Goal: Information Seeking & Learning: Learn about a topic

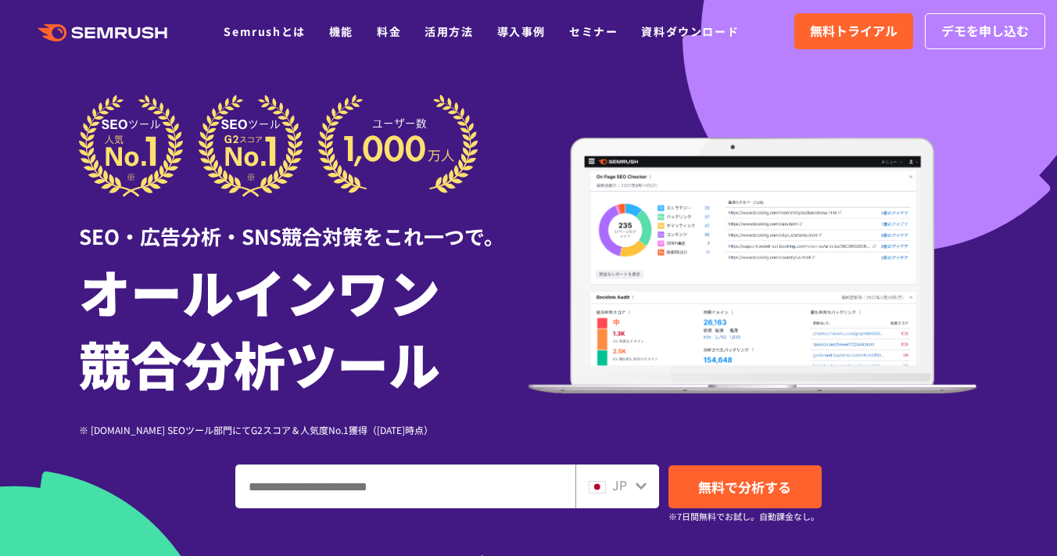
scroll to position [10, 0]
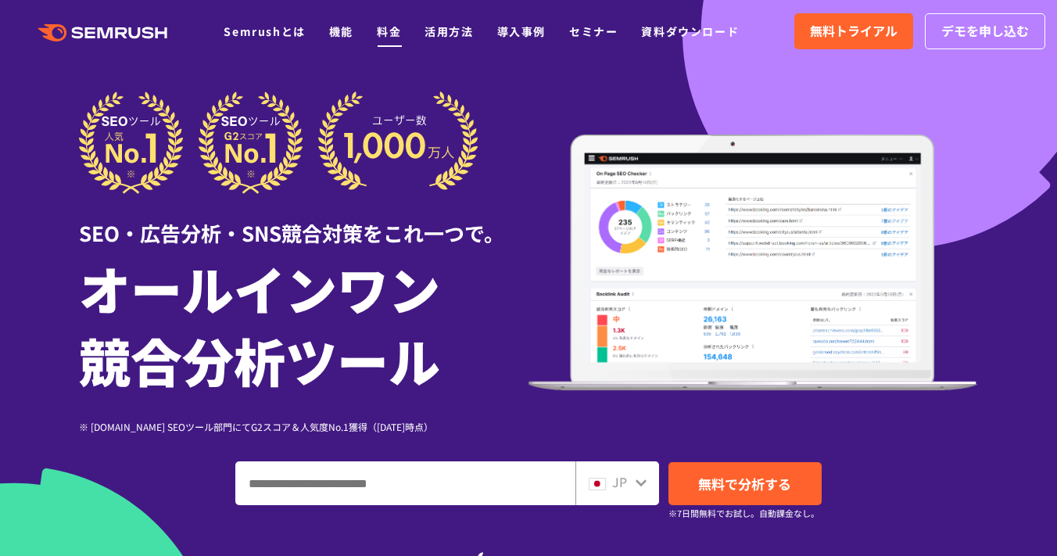
click at [398, 34] on link "料金" at bounding box center [389, 31] width 24 height 16
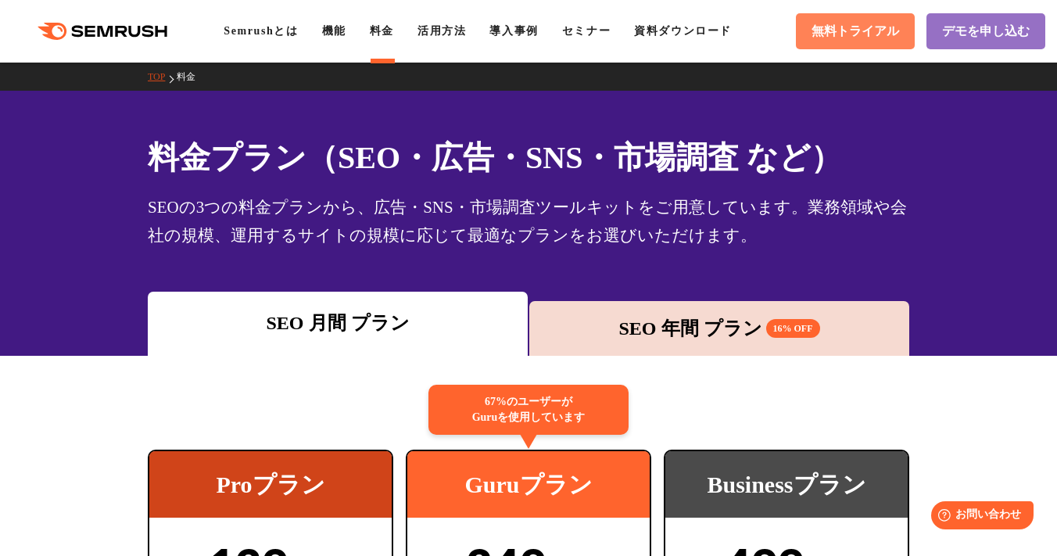
click at [864, 28] on span "無料トライアル" at bounding box center [855, 31] width 88 height 16
click at [150, 23] on icon ".cls {fill: #FF642D;}" at bounding box center [104, 31] width 177 height 17
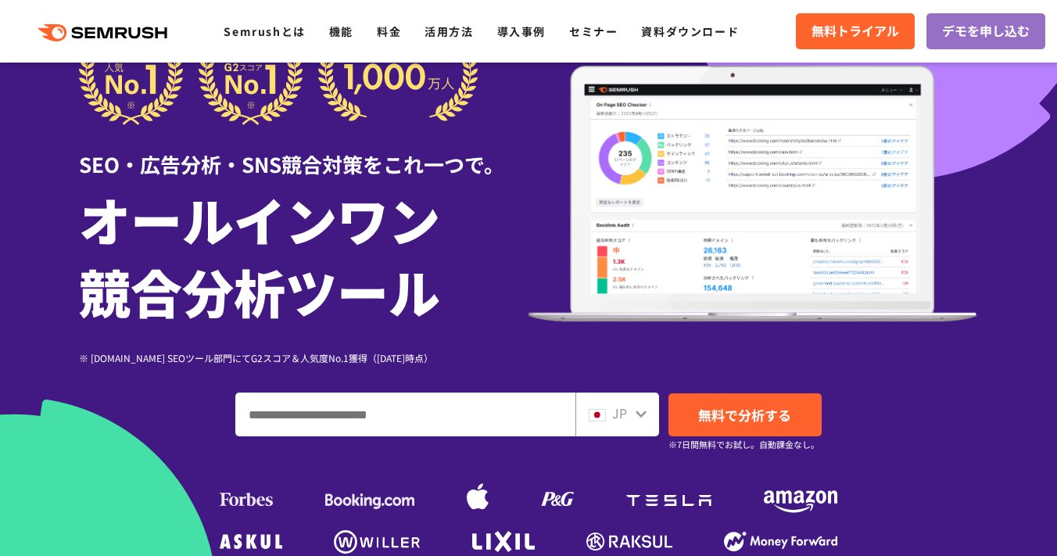
scroll to position [81, 0]
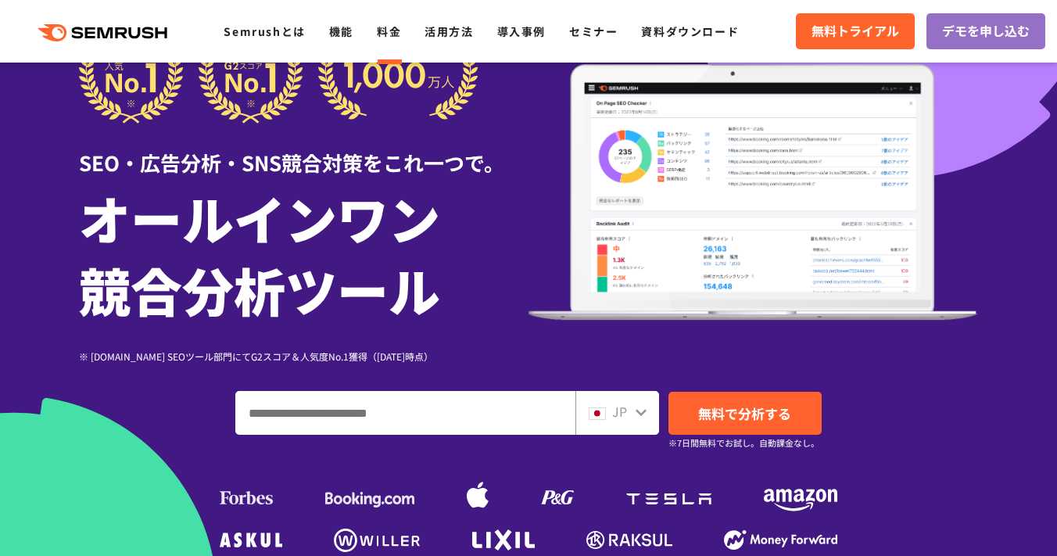
click at [389, 26] on link "料金" at bounding box center [389, 31] width 24 height 16
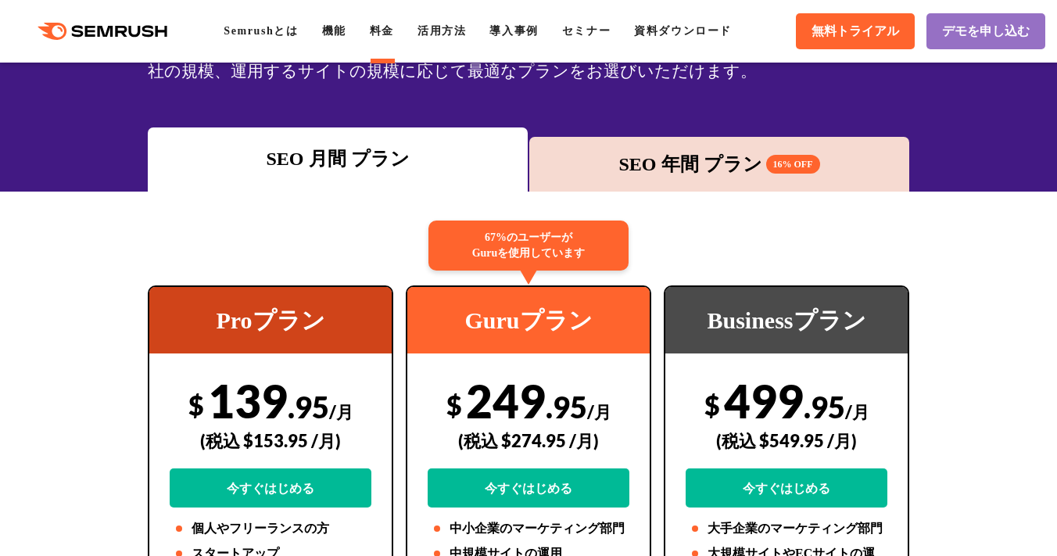
scroll to position [263, 0]
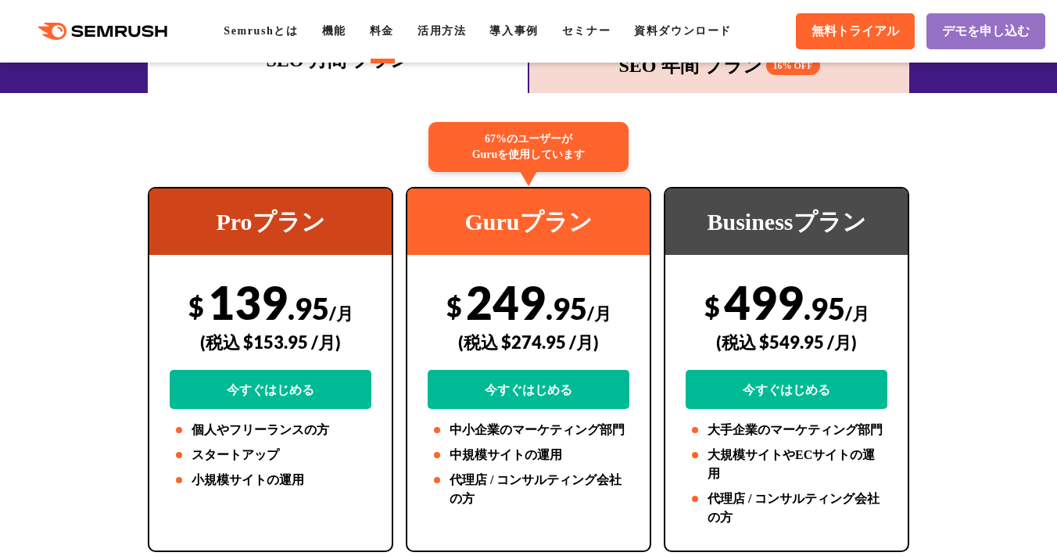
drag, startPoint x: 349, startPoint y: 312, endPoint x: 186, endPoint y: 313, distance: 162.6
click at [186, 313] on div "$ 139 .95 /月 (税込 $153.95 /月) 今すぐはじめる" at bounding box center [271, 341] width 202 height 134
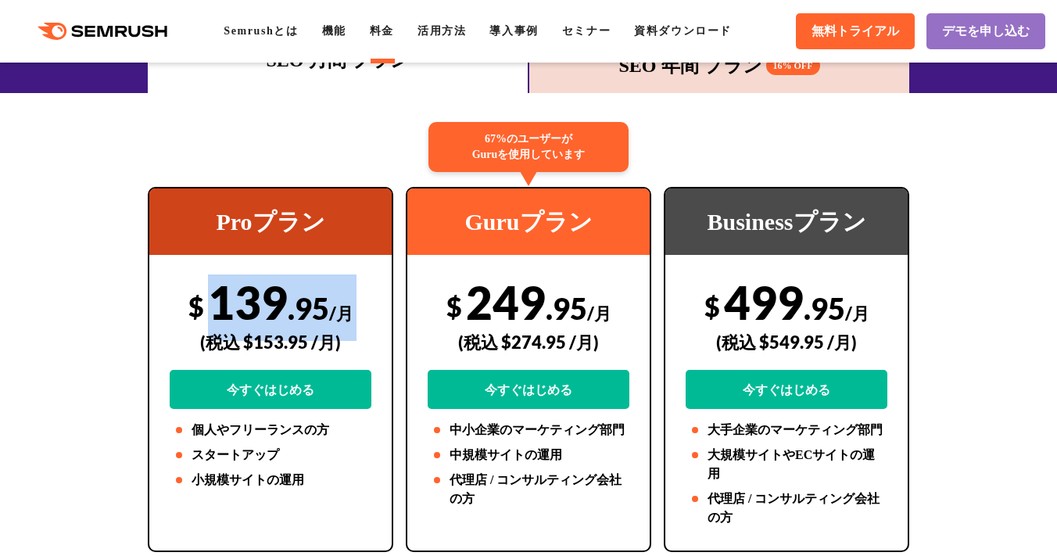
drag, startPoint x: 187, startPoint y: 313, endPoint x: 210, endPoint y: 307, distance: 24.3
click at [210, 307] on div "$ 139 .95 /月 (税込 $153.95 /月) 今すぐはじめる" at bounding box center [271, 341] width 202 height 134
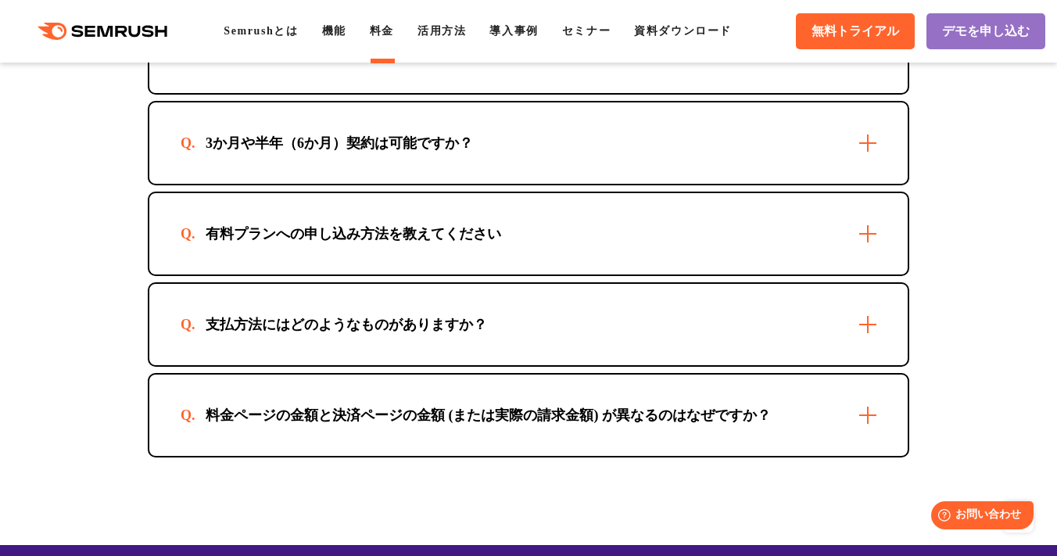
scroll to position [4738, 0]
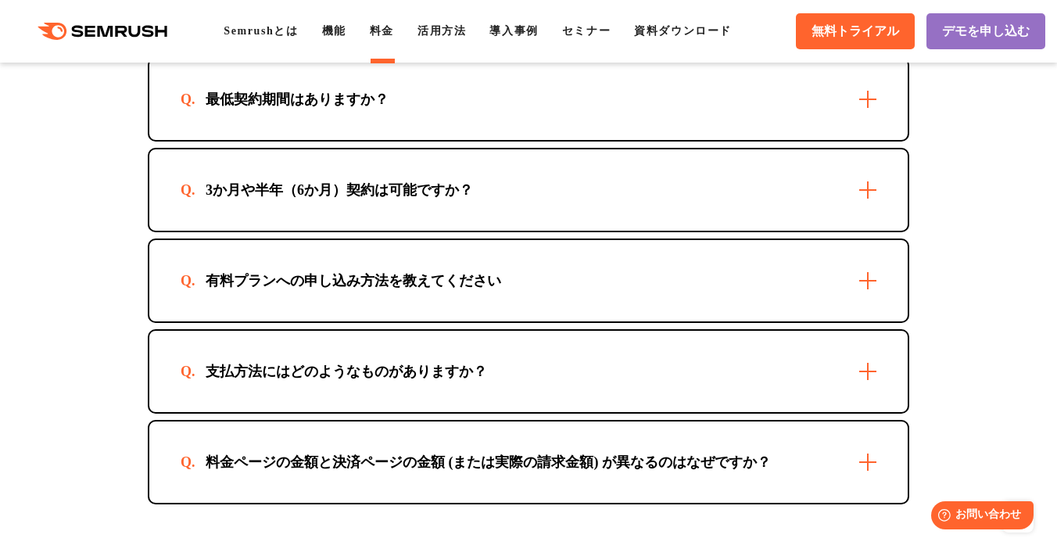
click at [406, 295] on div "有料プランへの申し込み方法を教えてください" at bounding box center [528, 280] width 758 height 81
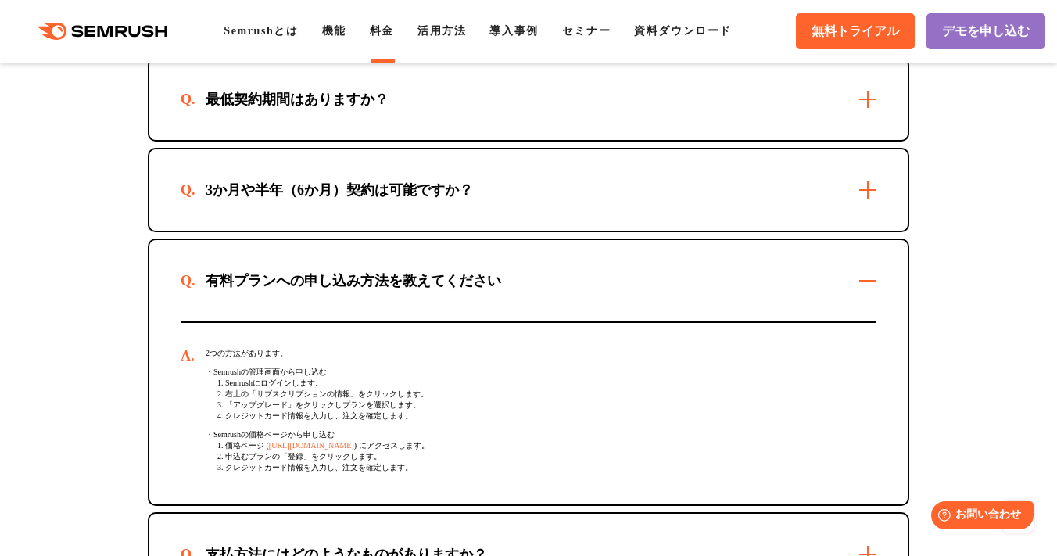
click at [406, 285] on div "有料プランへの申し込み方法を教えてください" at bounding box center [354, 280] width 346 height 19
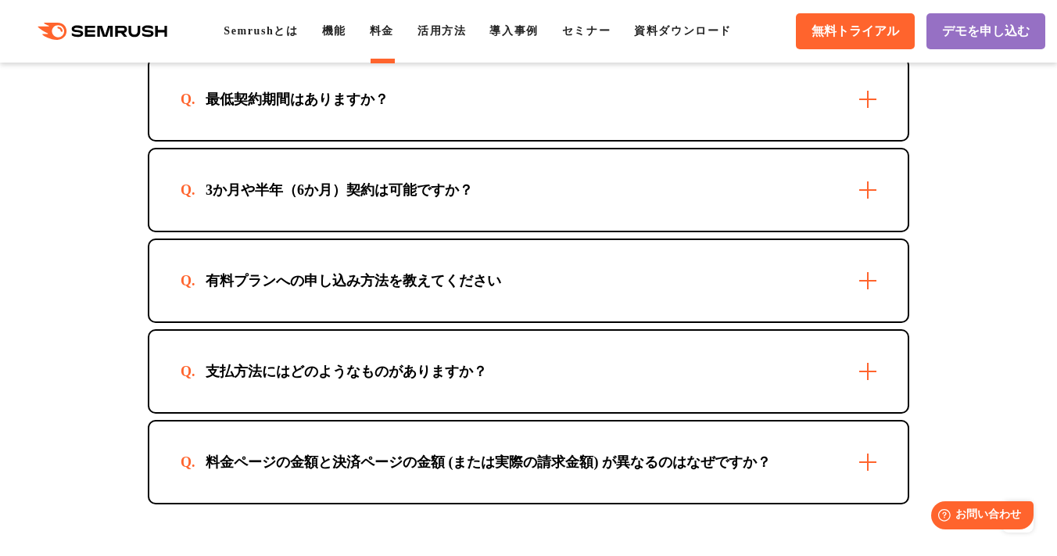
click at [410, 192] on div "3か月や半年（6か月）契約は可能ですか？" at bounding box center [339, 190] width 317 height 19
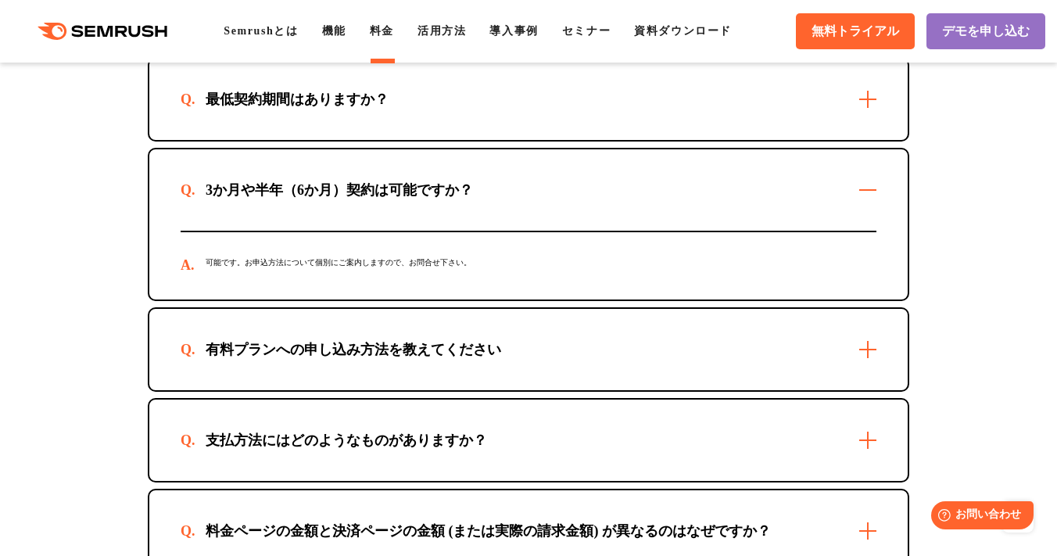
click at [410, 191] on div "3か月や半年（6か月）契約は可能ですか？" at bounding box center [339, 190] width 317 height 19
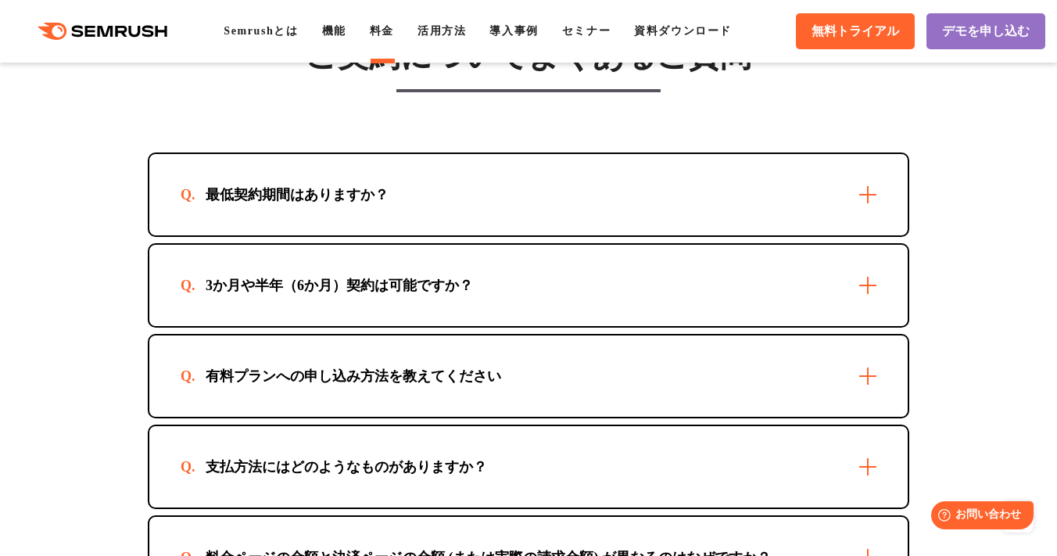
scroll to position [4622, 0]
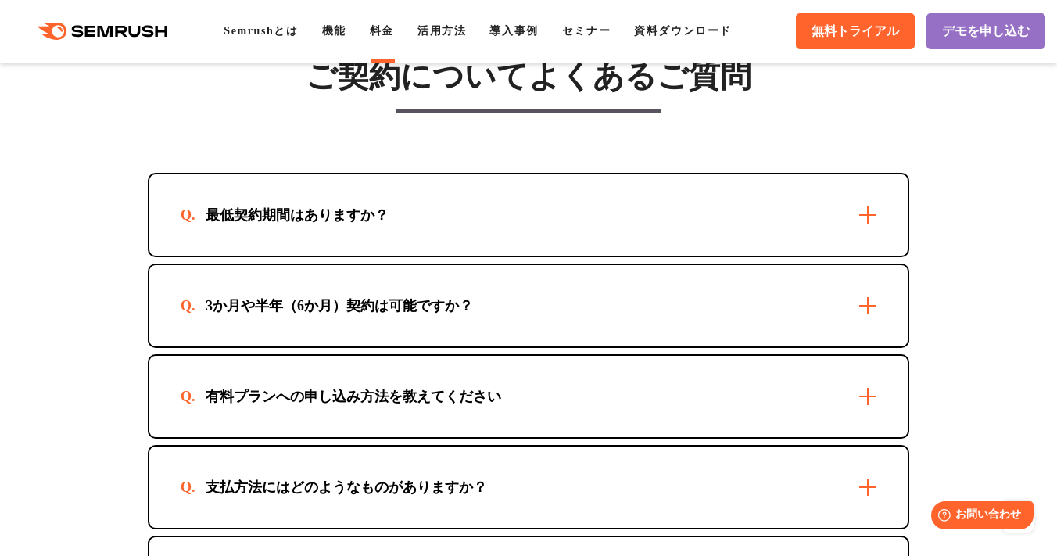
click at [399, 213] on div "最低契約期間はありますか？" at bounding box center [297, 215] width 233 height 19
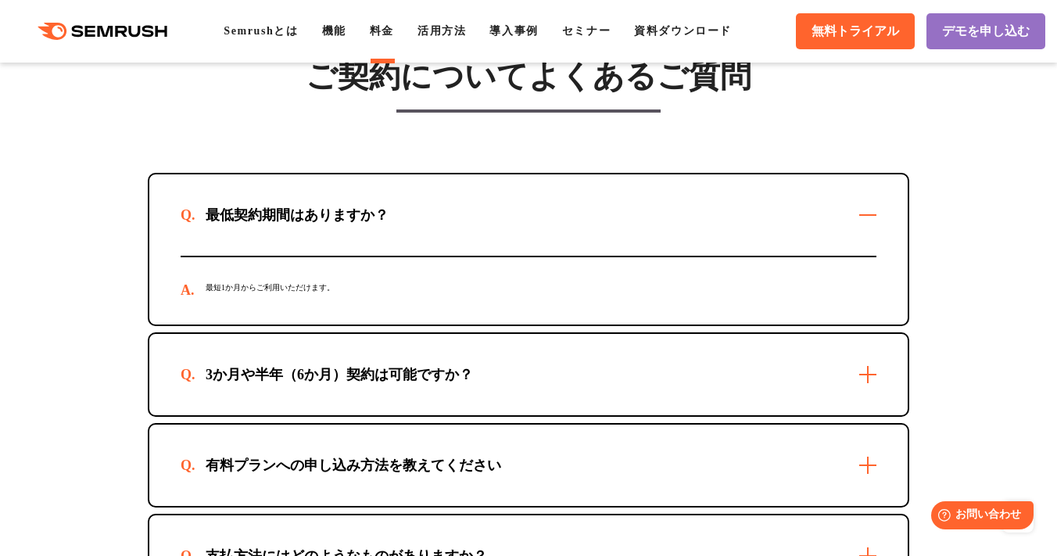
click at [399, 213] on div "最低契約期間はありますか？" at bounding box center [297, 215] width 233 height 19
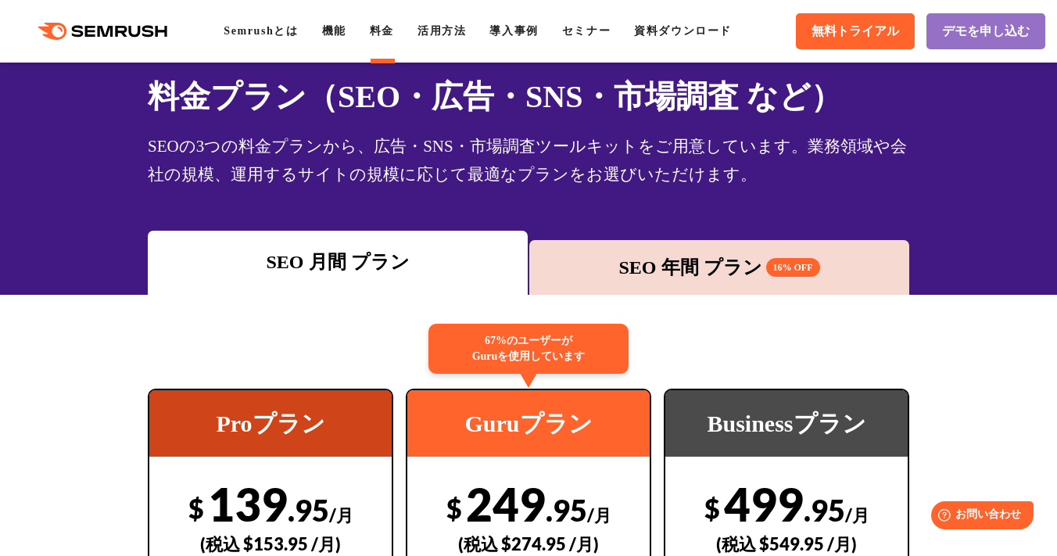
scroll to position [62, 0]
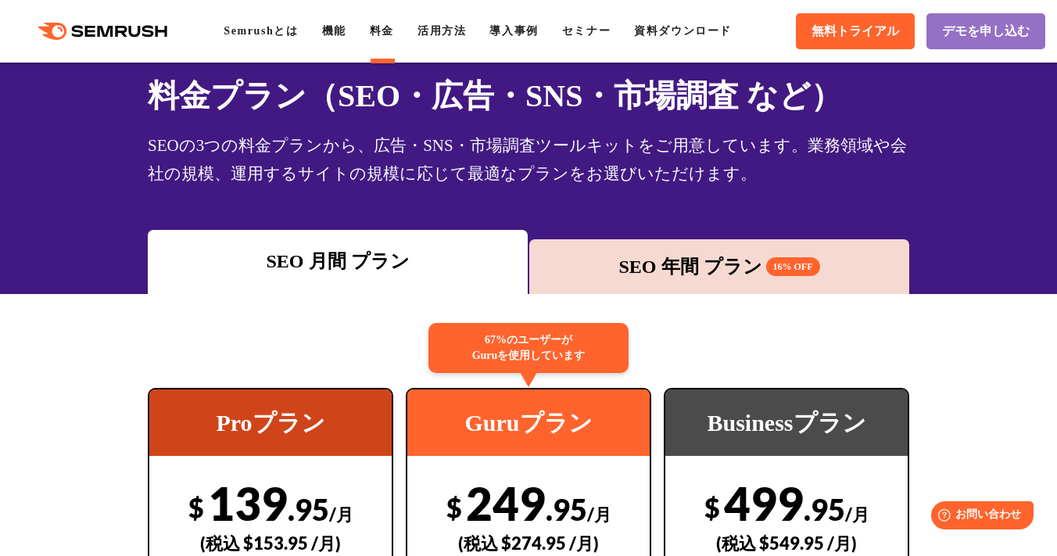
click at [102, 24] on icon ".cls {fill: #FF642D;}" at bounding box center [104, 31] width 177 height 17
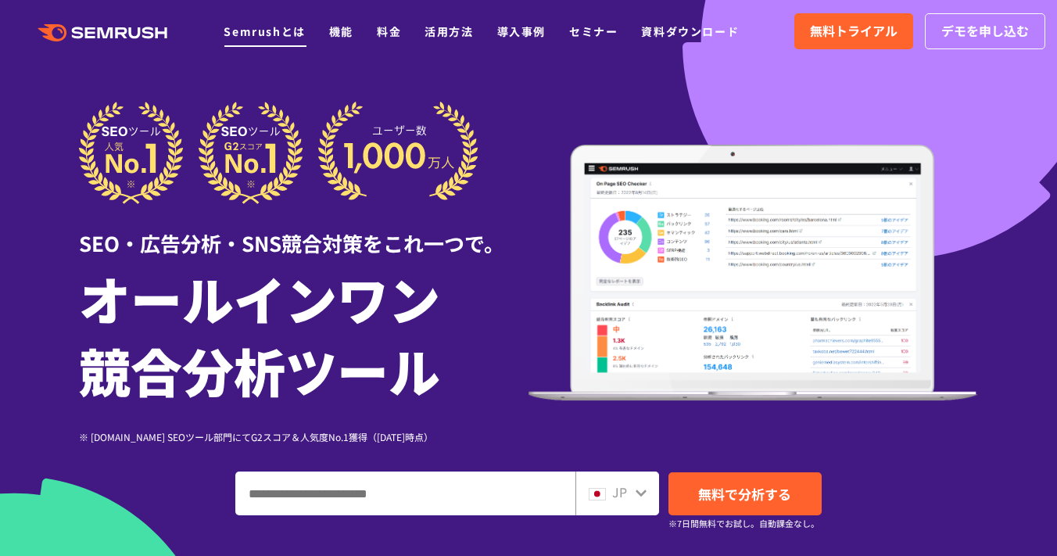
click at [267, 36] on link "Semrushとは" at bounding box center [264, 31] width 81 height 16
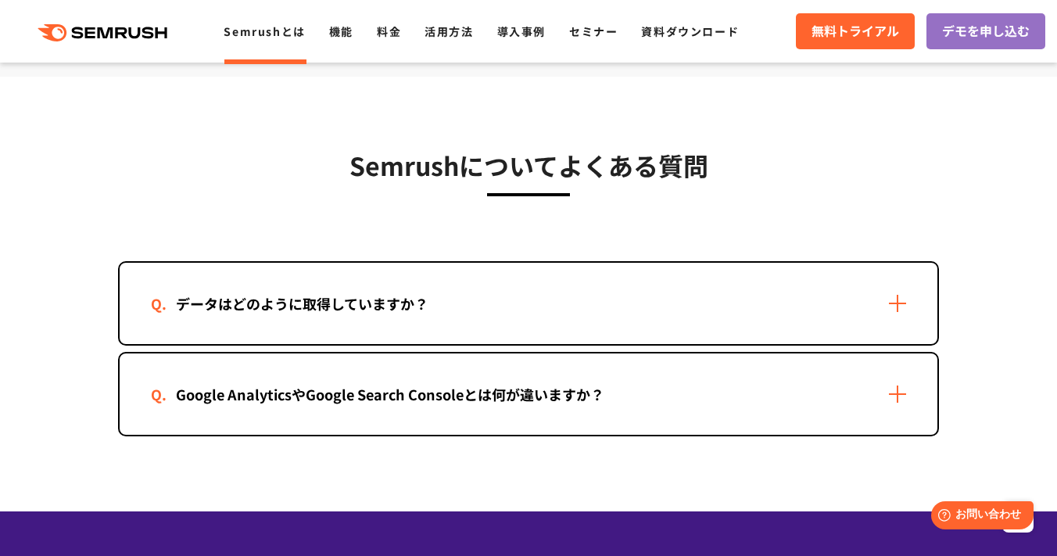
scroll to position [3246, 0]
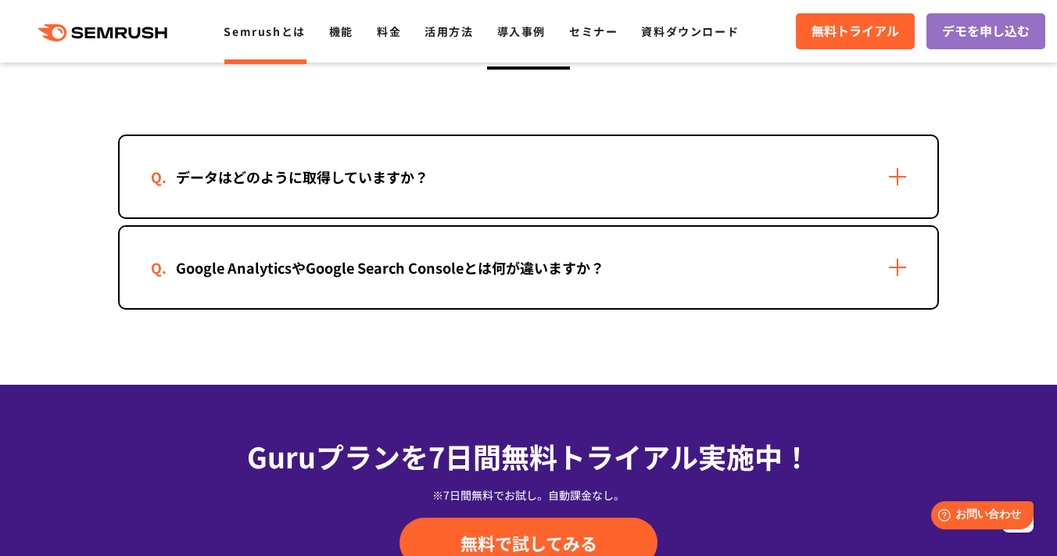
click at [359, 294] on div "Google AnalyticsやGoogle Search Consoleとは何が違いますか？" at bounding box center [529, 267] width 818 height 81
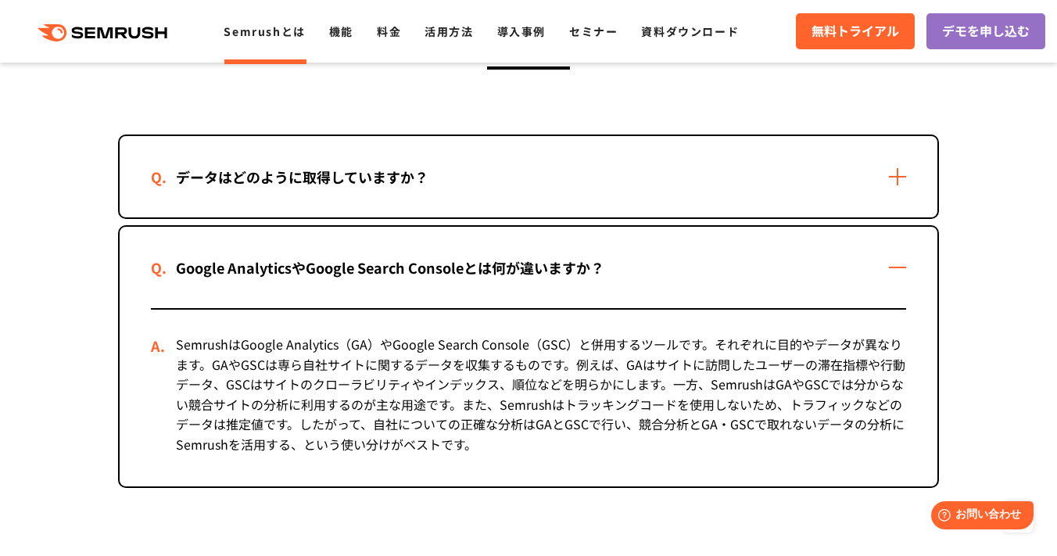
click at [356, 284] on div "Google AnalyticsやGoogle Search Consoleとは何が違いますか？" at bounding box center [529, 267] width 818 height 81
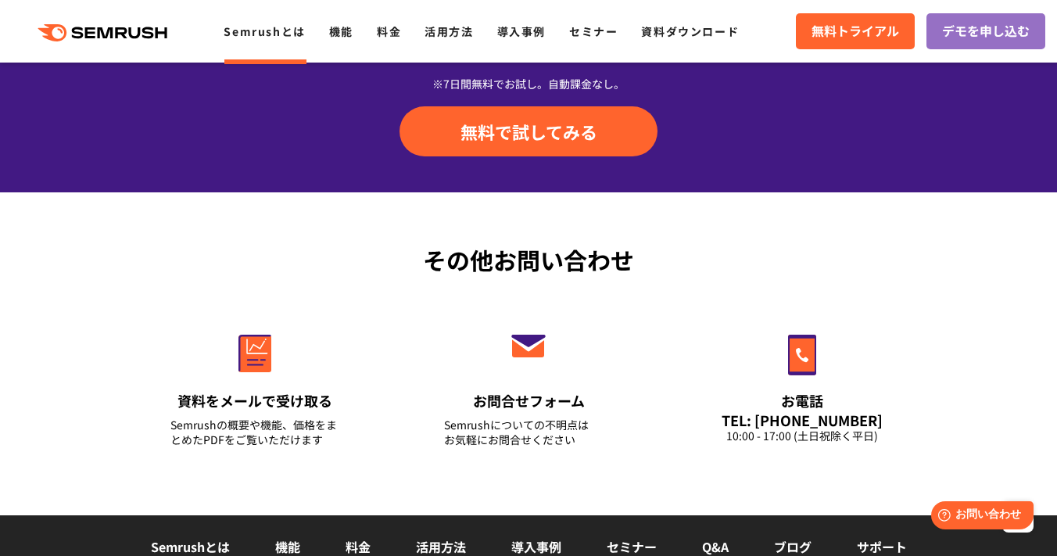
scroll to position [3913, 0]
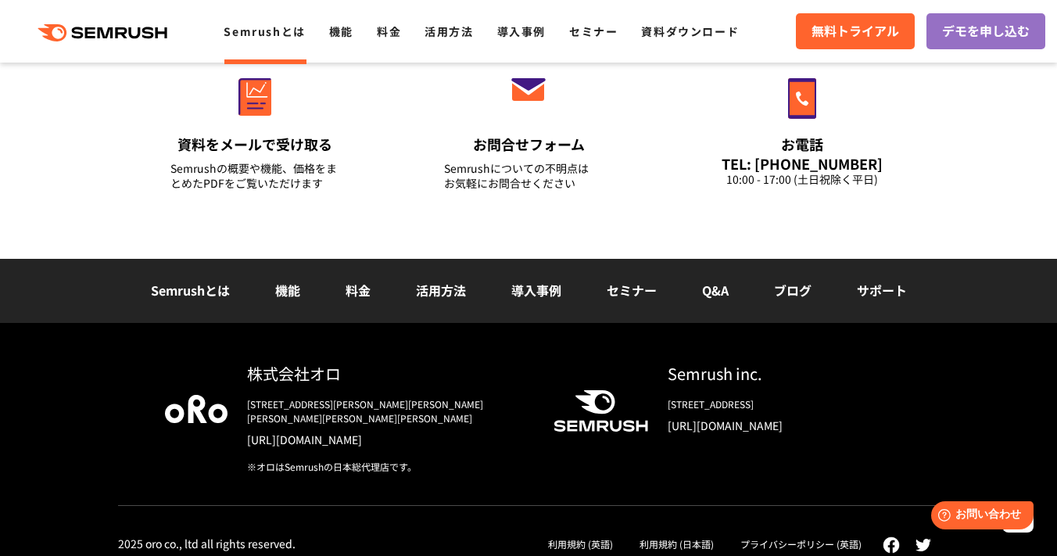
click at [75, 18] on div ".cls {fill: #FF642D;} .cls {fill: #FF642D;} Semrushとは 機能 料金 活用方法 導入事例 セミナー 資料ダウ…" at bounding box center [528, 31] width 1057 height 47
click at [135, 28] on icon ".cls {fill: #FF642D;}" at bounding box center [104, 32] width 177 height 17
